Goal: Information Seeking & Learning: Learn about a topic

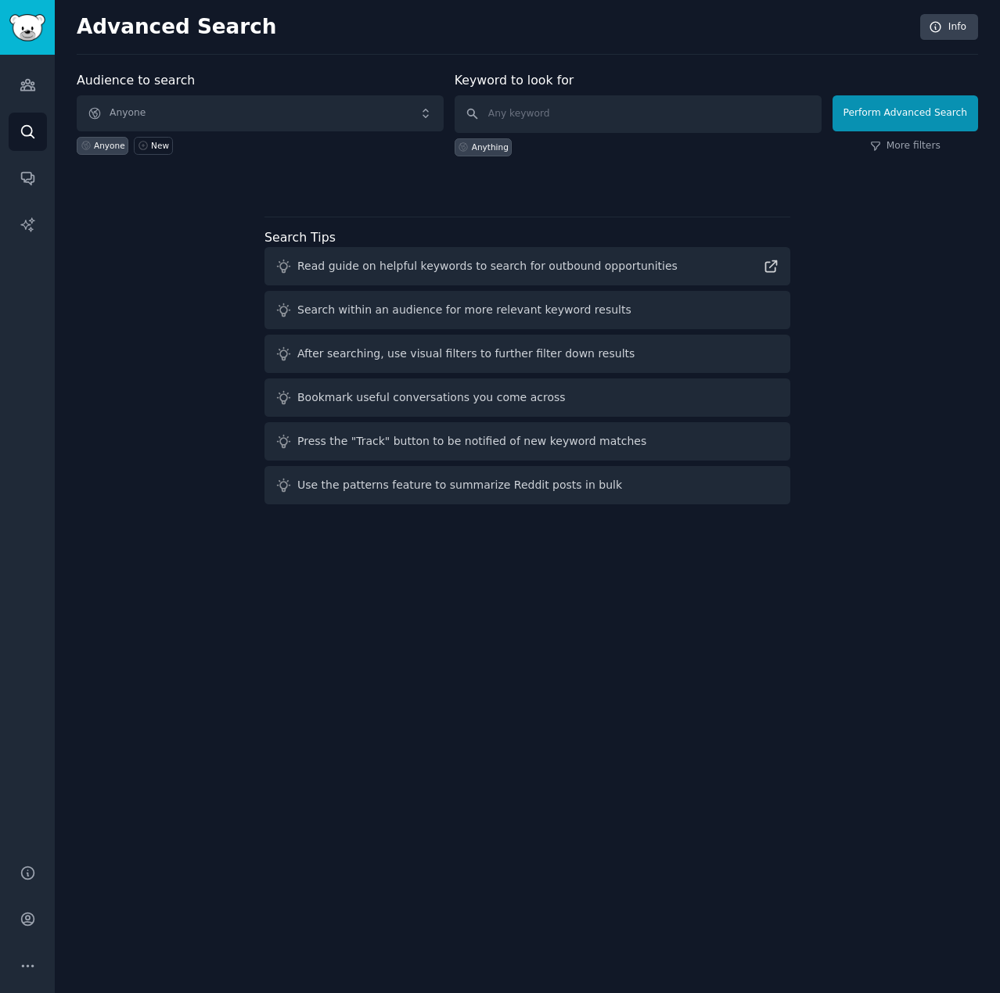
drag, startPoint x: 407, startPoint y: 791, endPoint x: 277, endPoint y: 439, distance: 375.4
click at [404, 774] on div "Advanced Search Info Audience to search Anyone Anyone New Keyword to look for A…" at bounding box center [527, 496] width 945 height 993
click at [35, 87] on icon "Sidebar" at bounding box center [28, 85] width 16 height 16
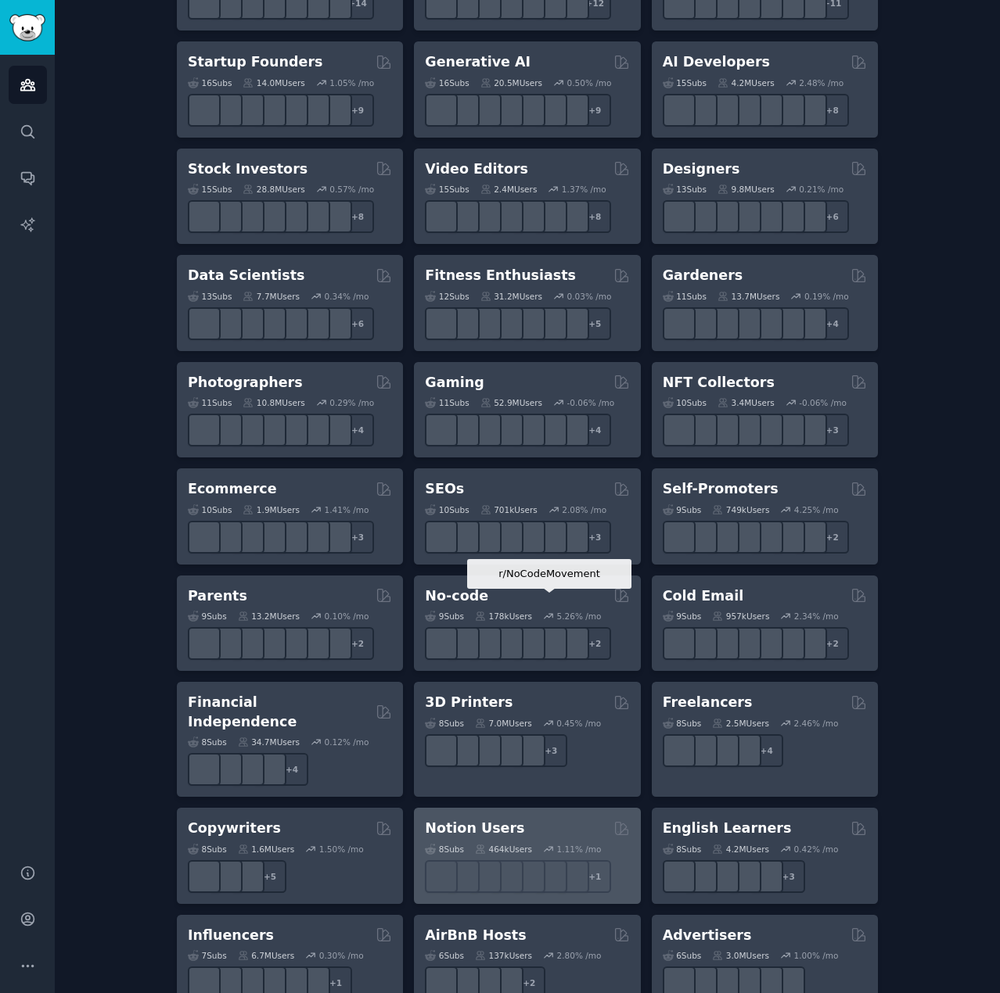
scroll to position [626, 0]
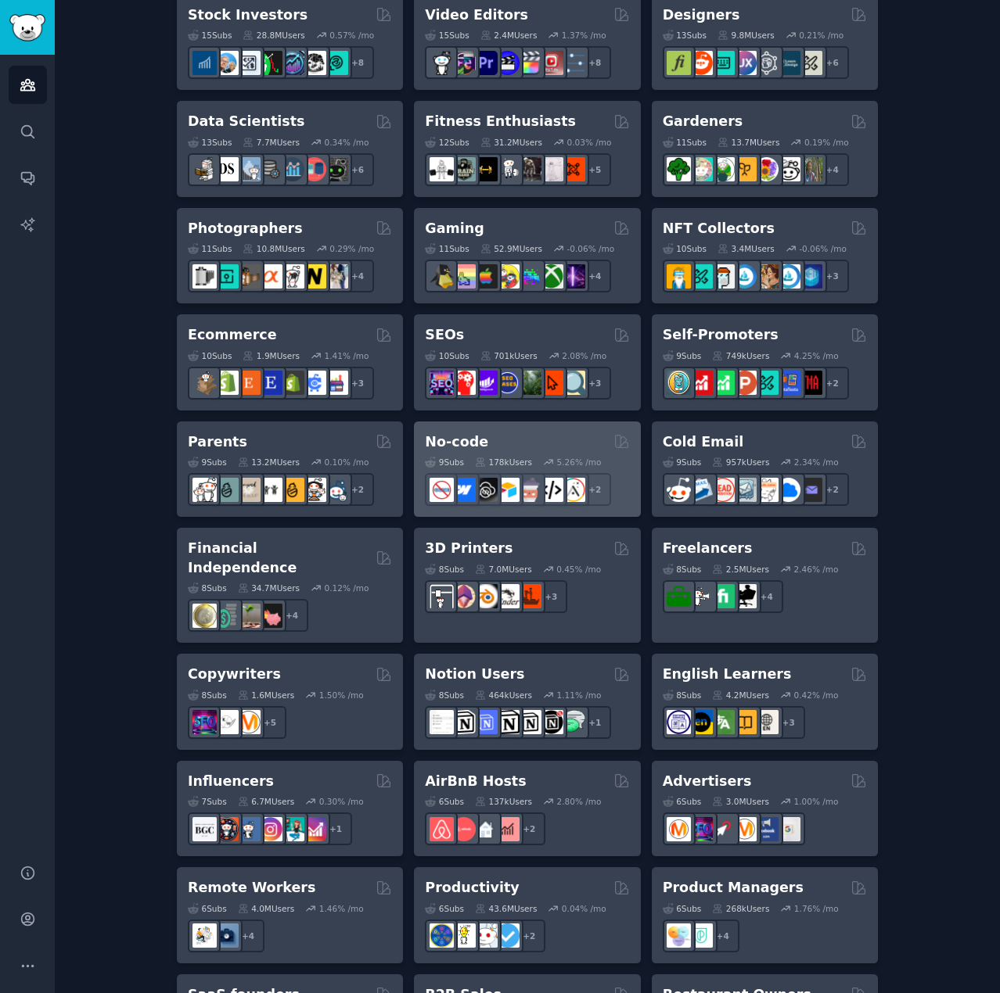
click at [486, 439] on div "No-code" at bounding box center [527, 443] width 204 height 20
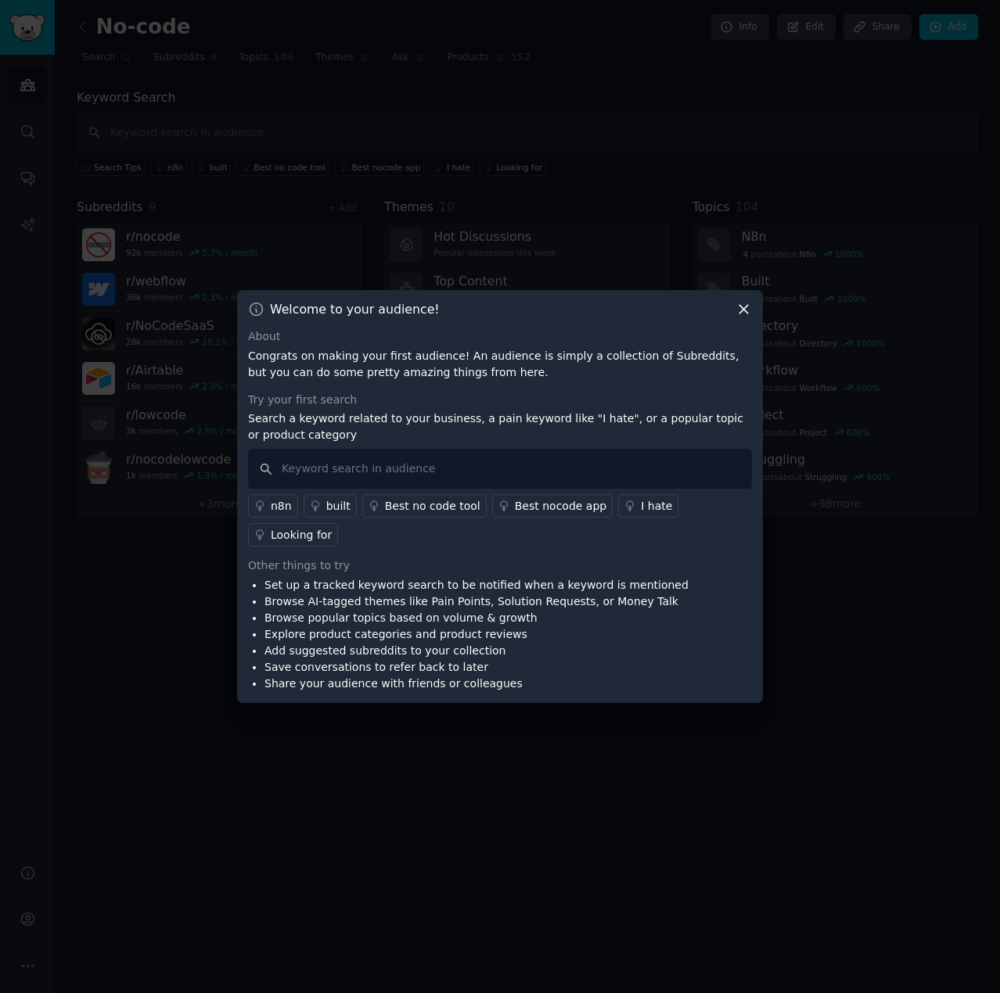
click at [731, 318] on div "Welcome to your audience!" at bounding box center [500, 309] width 504 height 16
click at [740, 318] on icon at bounding box center [743, 309] width 16 height 16
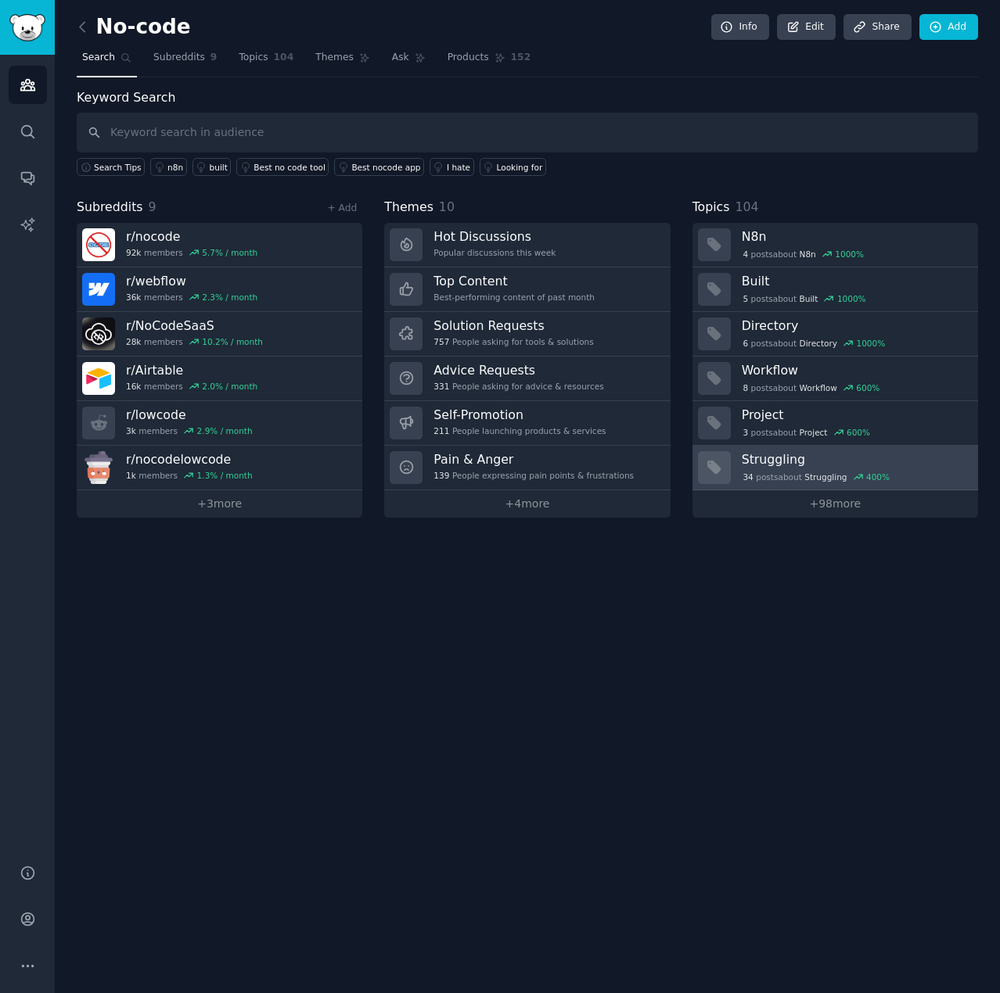
click at [812, 468] on div "34 post s about Struggling 400 %" at bounding box center [853, 476] width 225 height 16
